Goal: Find specific page/section: Find specific page/section

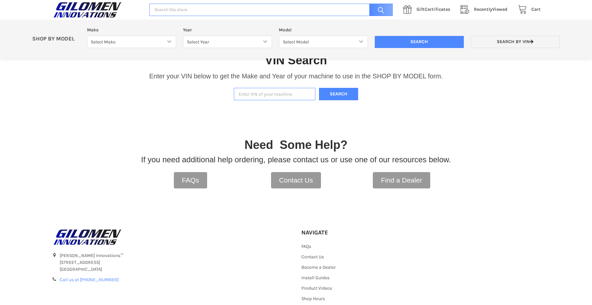
click at [277, 96] on input "Enter VIN of your machine" at bounding box center [275, 94] width 82 height 13
type input "[US_VEHICLE_IDENTIFICATION_NUMBER]"
click at [332, 96] on button "Search" at bounding box center [338, 94] width 39 height 13
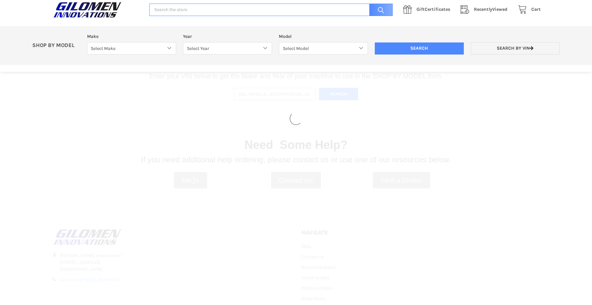
select select "316"
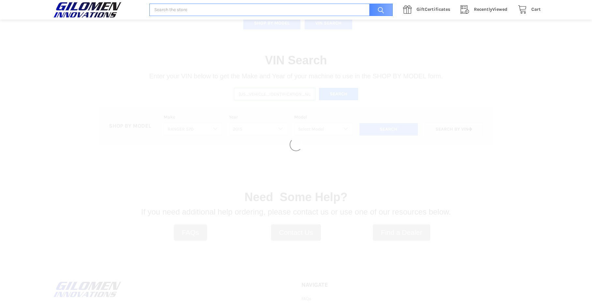
select select "317"
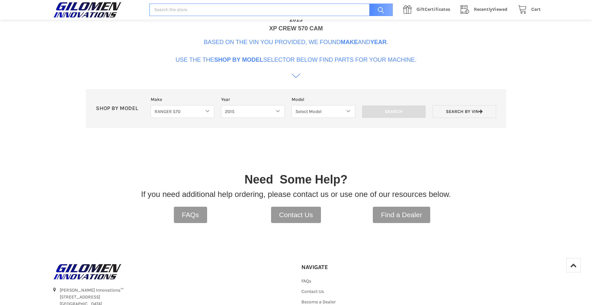
scroll to position [246, 0]
click at [336, 108] on select "Select Model Ranger 570 Full Size Ranger 570 Full Size Crew Ranger 570 Midsize …" at bounding box center [324, 111] width 64 height 13
select select "163"
click at [292, 105] on select "Select Model Ranger 570 Full Size Ranger 570 Full Size Crew Ranger 570 Midsize …" at bounding box center [324, 111] width 64 height 13
click at [390, 113] on input "Search" at bounding box center [394, 111] width 64 height 12
